Goal: Task Accomplishment & Management: Manage account settings

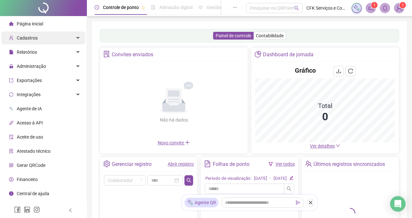
click at [79, 38] on div "Cadastros" at bounding box center [43, 38] width 84 height 13
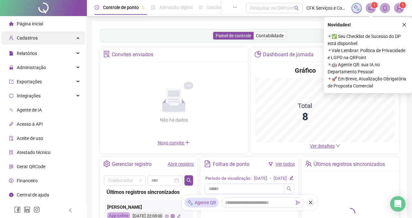
click at [28, 37] on span "Cadastros" at bounding box center [27, 37] width 21 height 5
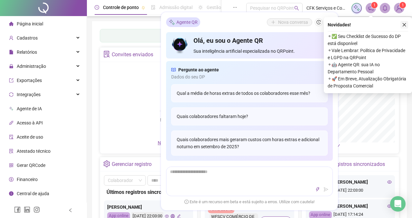
click at [405, 24] on icon "close" at bounding box center [404, 25] width 5 height 5
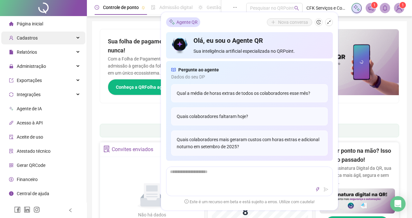
click at [81, 38] on div "Cadastros" at bounding box center [43, 38] width 84 height 13
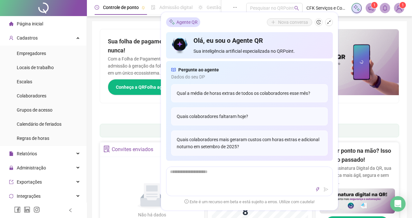
click at [110, 126] on div "Painel de controle Contabilidade" at bounding box center [250, 131] width 300 height 14
click at [328, 22] on icon "shrink" at bounding box center [329, 22] width 5 height 5
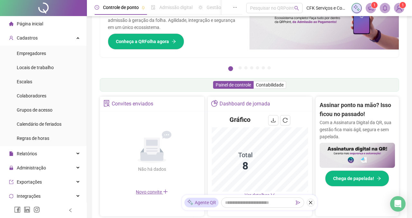
scroll to position [47, 0]
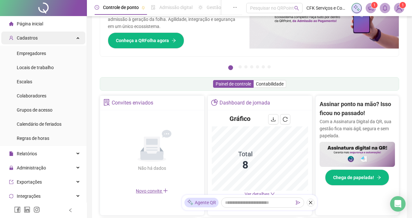
click at [75, 38] on div "Cadastros" at bounding box center [43, 38] width 84 height 13
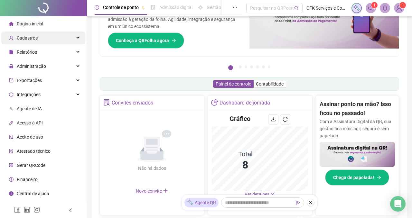
click at [36, 37] on span "Cadastros" at bounding box center [27, 37] width 21 height 5
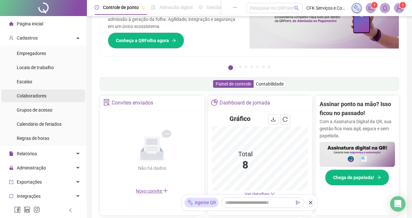
click at [31, 92] on div "Colaboradores" at bounding box center [32, 96] width 30 height 13
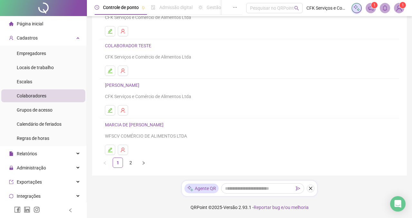
scroll to position [109, 0]
click at [131, 163] on link "2" at bounding box center [131, 163] width 10 height 10
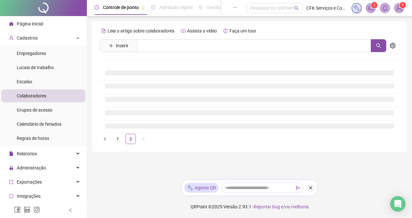
scroll to position [0, 0]
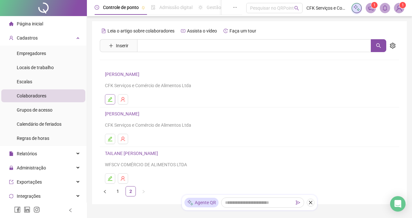
click at [110, 97] on icon "edit" at bounding box center [110, 99] width 5 height 5
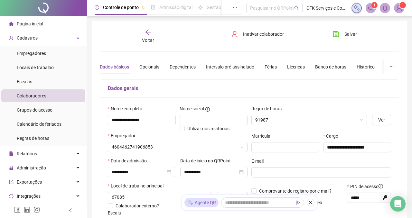
type input "**********"
click at [149, 32] on icon "arrow-left" at bounding box center [147, 32] width 5 height 5
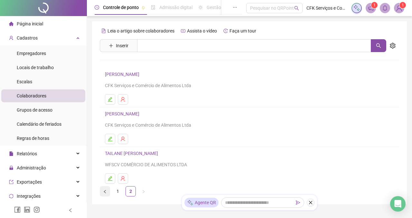
click at [108, 190] on button "button" at bounding box center [105, 192] width 10 height 10
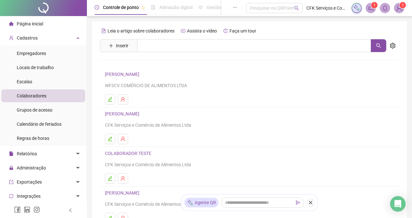
scroll to position [109, 0]
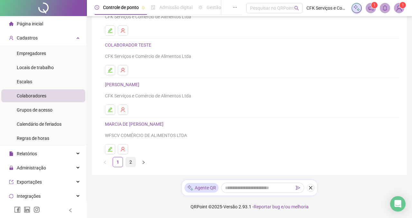
click at [130, 161] on link "2" at bounding box center [131, 163] width 10 height 10
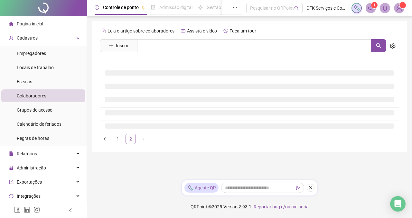
scroll to position [0, 0]
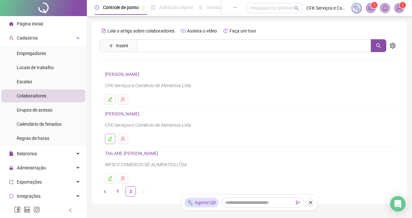
click at [110, 138] on icon "edit" at bounding box center [110, 139] width 5 height 5
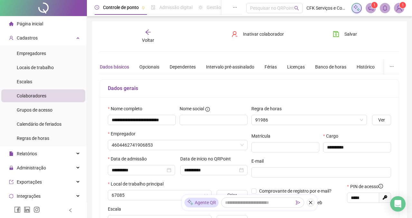
type input "**********"
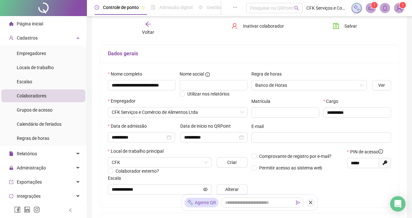
scroll to position [40, 0]
